Goal: Navigation & Orientation: Find specific page/section

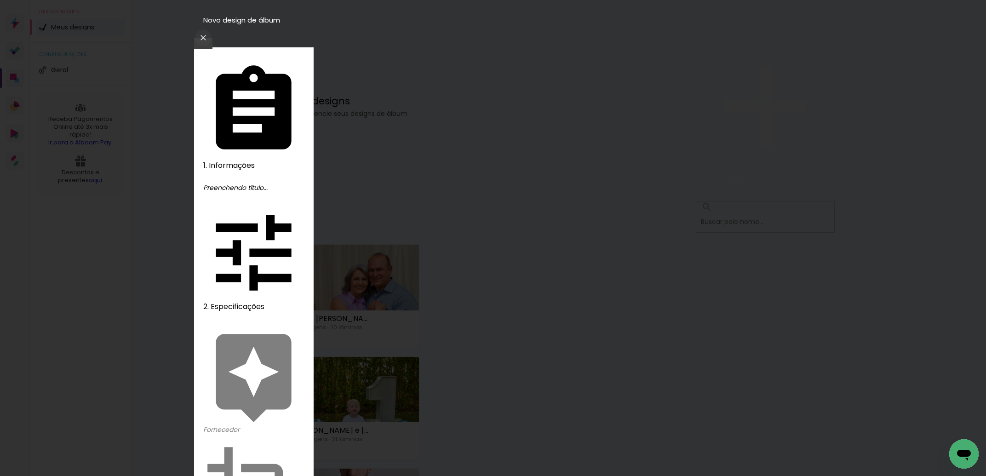
click at [209, 33] on iron-icon at bounding box center [203, 37] width 11 height 9
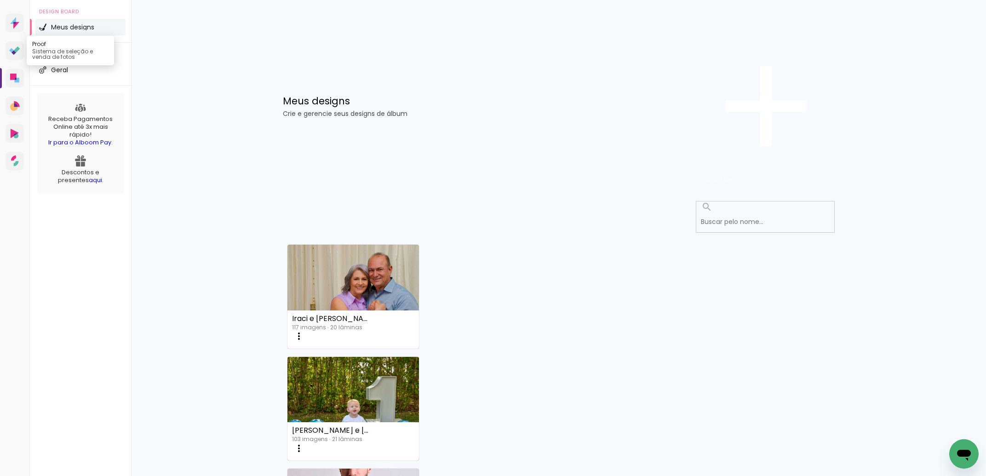
click at [14, 55] on icon at bounding box center [13, 52] width 5 height 5
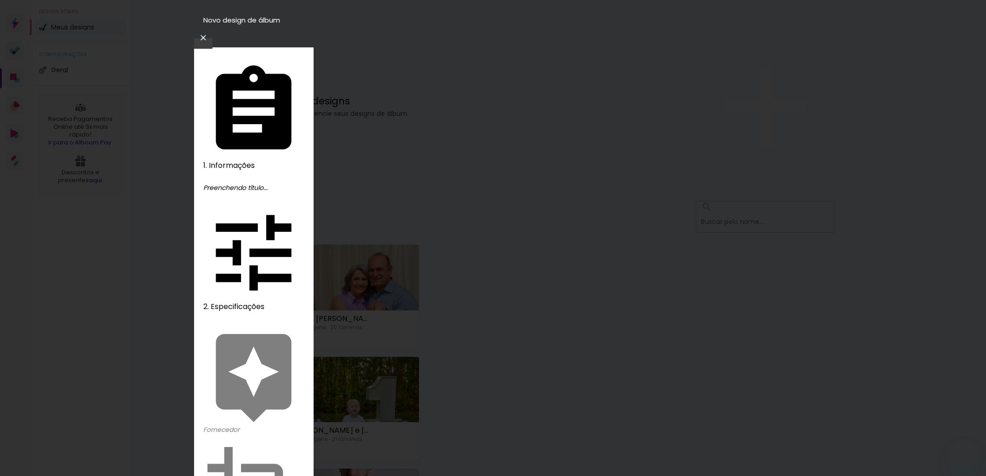
click at [209, 33] on iron-icon at bounding box center [203, 37] width 11 height 9
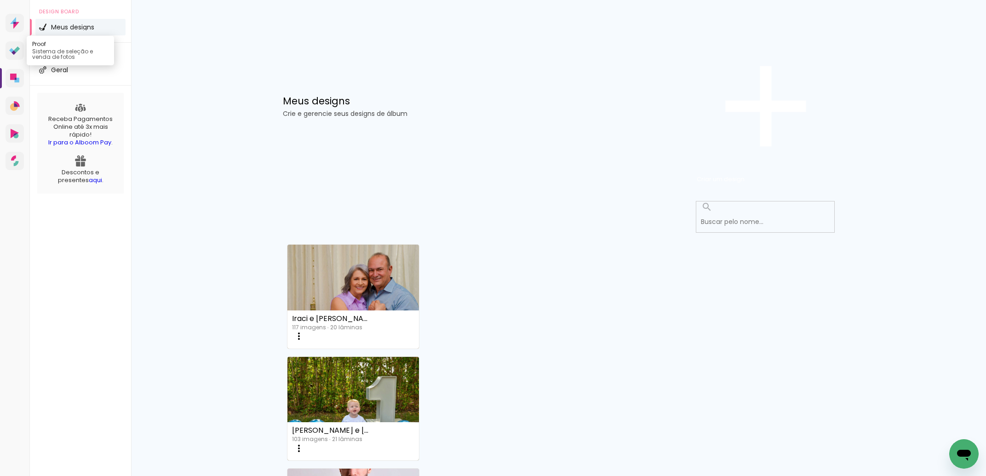
click at [14, 52] on icon at bounding box center [17, 49] width 6 height 6
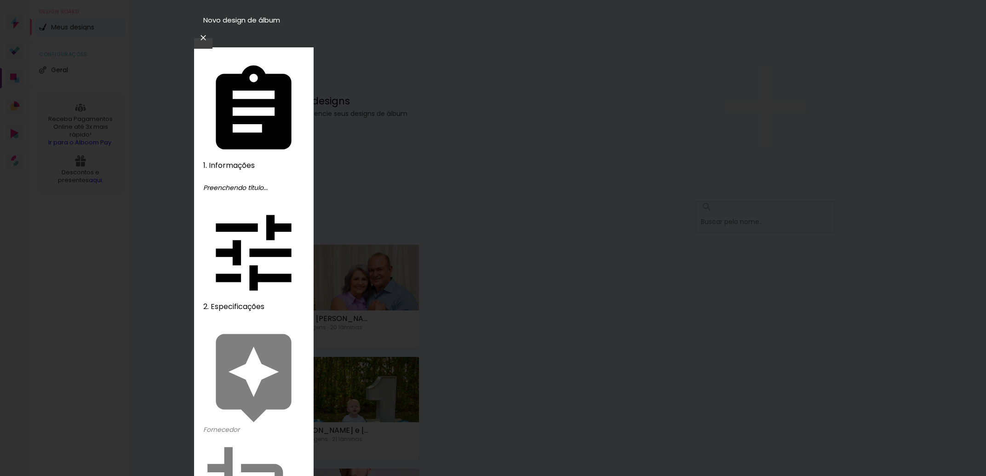
click at [212, 29] on paper-icon-button at bounding box center [203, 37] width 18 height 17
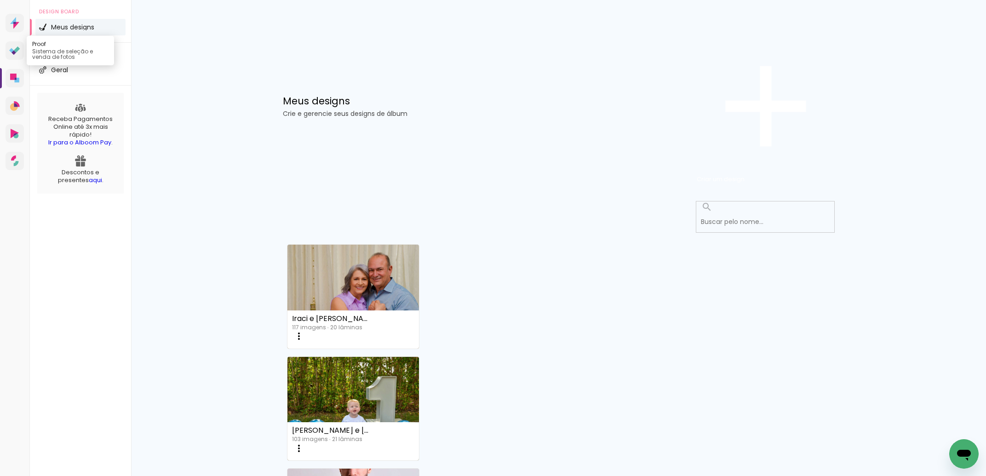
click at [12, 55] on icon at bounding box center [13, 52] width 5 height 5
